Goal: Transaction & Acquisition: Purchase product/service

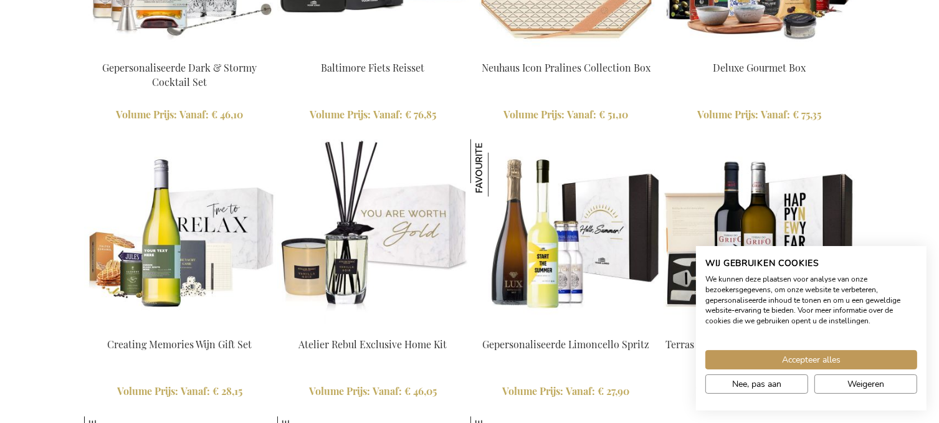
scroll to position [2227, 0]
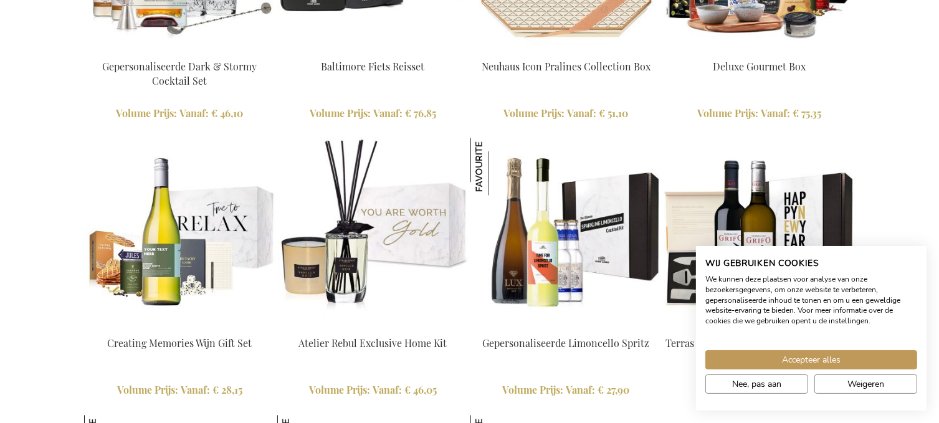
click at [505, 238] on img at bounding box center [566, 234] width 192 height 192
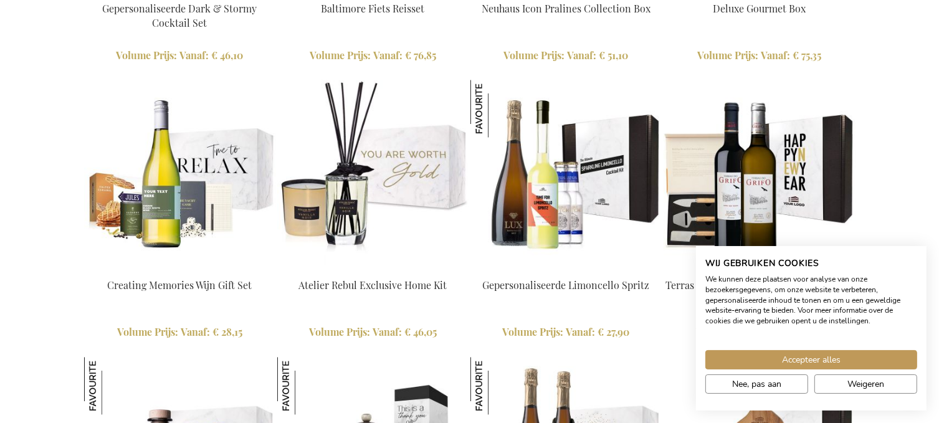
scroll to position [2290, 0]
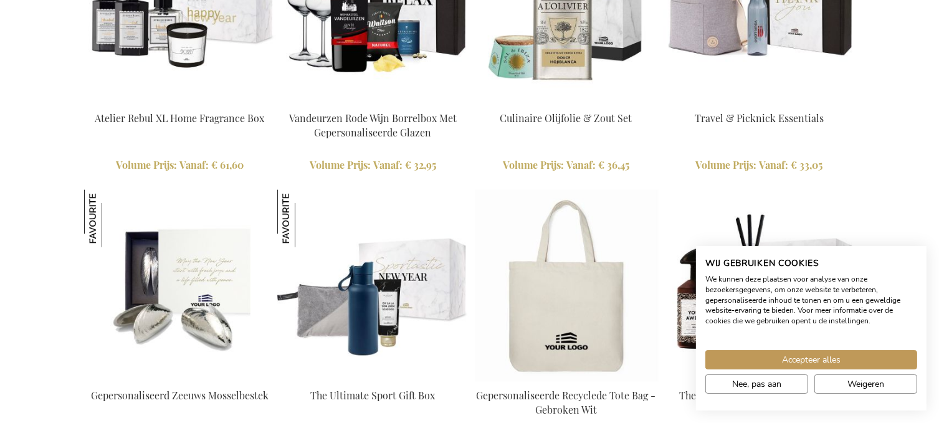
scroll to position [1617, 0]
